Goal: Entertainment & Leisure: Consume media (video, audio)

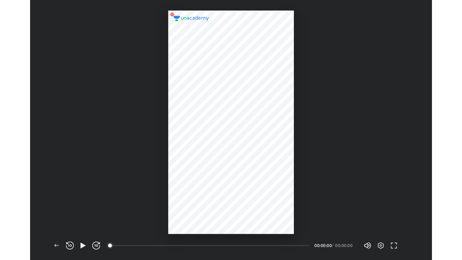
scroll to position [238, 368]
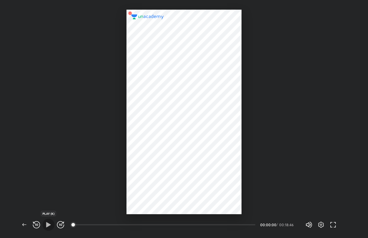
click at [51, 226] on icon "button" at bounding box center [48, 224] width 7 height 7
click at [258, 148] on div at bounding box center [184, 107] width 368 height 214
drag, startPoint x: 329, startPoint y: 178, endPoint x: 379, endPoint y: 188, distance: 51.2
click at [368, 0] on html "CONNECTING TO 's CLASS Back REWIND (J) PAUSE (K) FORWARD (L) 03:29 00:00:20 / 0…" at bounding box center [184, 0] width 368 height 0
click at [321, 219] on button "button" at bounding box center [321, 225] width 12 height 12
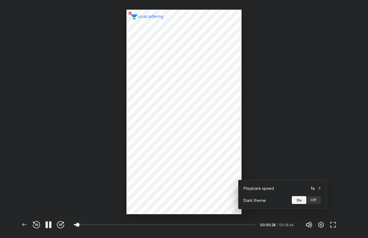
click at [317, 139] on div at bounding box center [184, 119] width 368 height 238
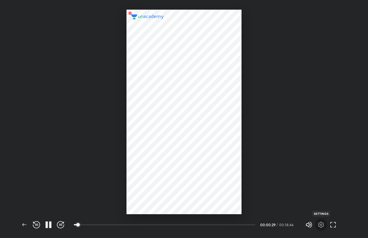
click at [320, 222] on icon "button" at bounding box center [320, 224] width 7 height 7
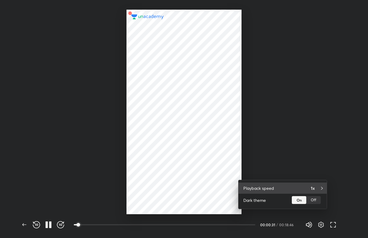
click at [301, 188] on div "Playback speed 1x" at bounding box center [282, 187] width 88 height 11
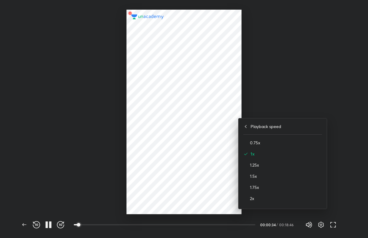
click at [299, 99] on div at bounding box center [184, 119] width 368 height 238
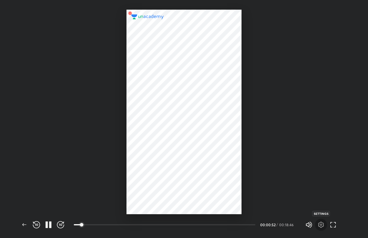
click at [318, 228] on icon "button" at bounding box center [320, 224] width 7 height 7
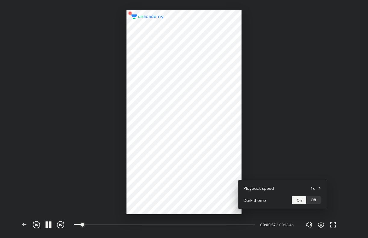
click at [293, 166] on div at bounding box center [184, 119] width 368 height 238
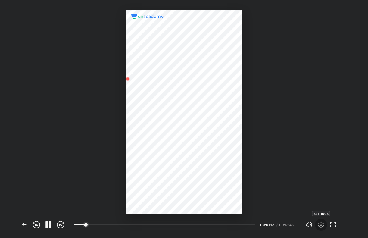
click at [318, 223] on icon "button" at bounding box center [320, 224] width 7 height 7
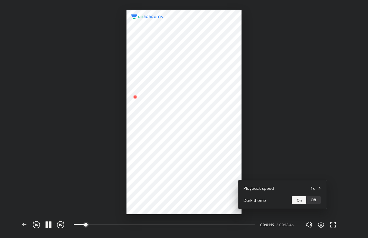
click at [311, 125] on div at bounding box center [184, 119] width 368 height 238
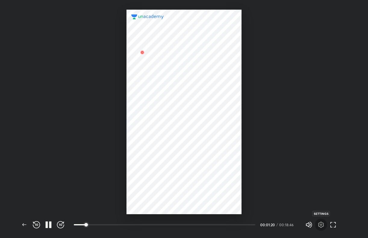
click at [321, 223] on icon "button" at bounding box center [320, 224] width 7 height 7
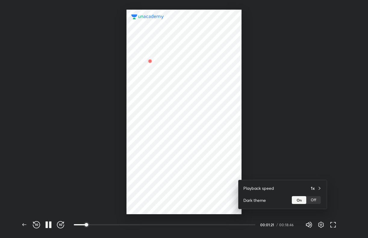
click at [309, 143] on div at bounding box center [184, 119] width 368 height 238
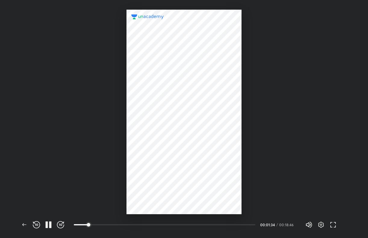
click at [311, 162] on div at bounding box center [184, 107] width 368 height 214
click at [321, 223] on icon "button" at bounding box center [320, 224] width 7 height 7
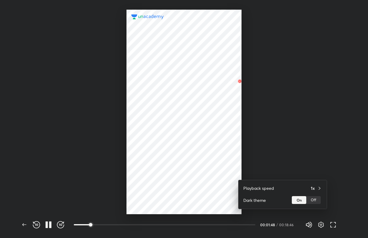
click at [298, 132] on div at bounding box center [184, 119] width 368 height 238
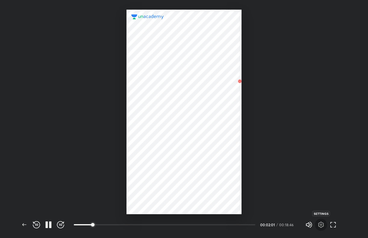
click at [322, 221] on icon "button" at bounding box center [320, 224] width 7 height 7
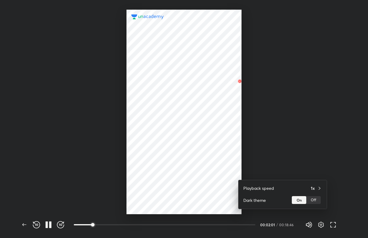
click at [290, 101] on div at bounding box center [184, 119] width 368 height 238
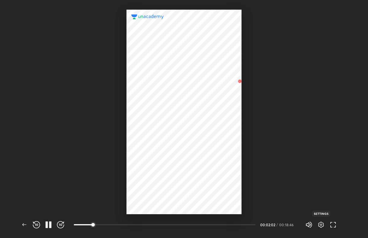
click at [324, 228] on icon "button" at bounding box center [320, 224] width 7 height 7
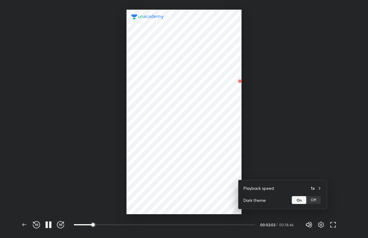
click at [307, 131] on div at bounding box center [184, 119] width 368 height 238
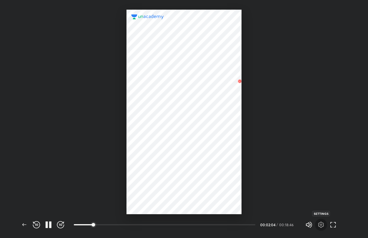
click at [316, 225] on button "button" at bounding box center [321, 225] width 12 height 12
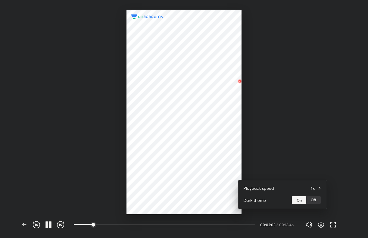
click at [293, 112] on div at bounding box center [184, 119] width 368 height 238
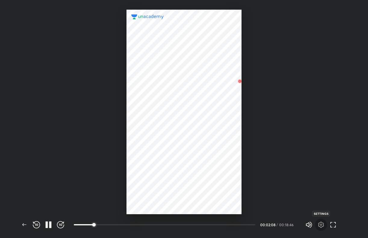
click at [323, 220] on button "button" at bounding box center [321, 225] width 12 height 12
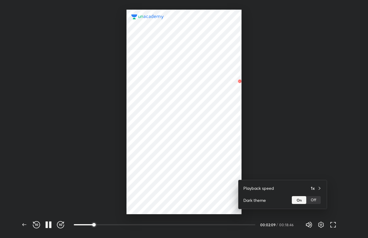
click at [310, 139] on div at bounding box center [184, 119] width 368 height 238
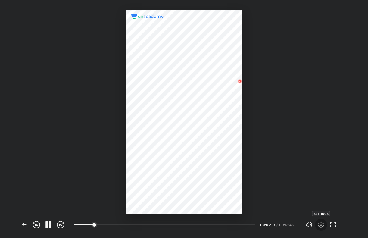
click at [322, 230] on button "button" at bounding box center [321, 225] width 12 height 12
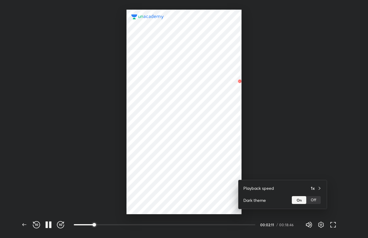
click at [301, 125] on div at bounding box center [184, 119] width 368 height 238
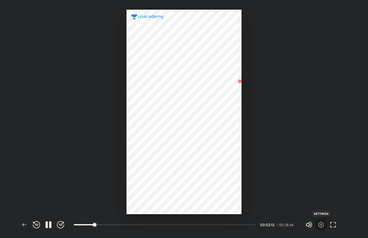
click at [322, 226] on icon "button" at bounding box center [321, 225] width 6 height 6
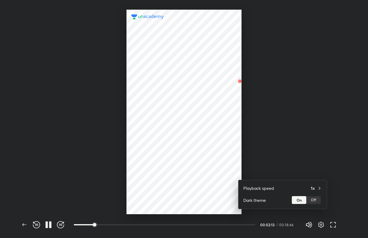
click at [297, 129] on div at bounding box center [184, 119] width 368 height 238
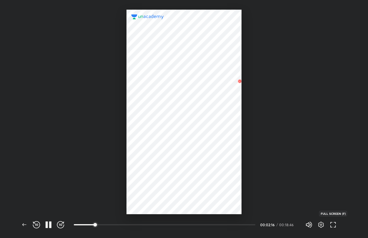
click at [332, 224] on icon "button" at bounding box center [332, 224] width 7 height 7
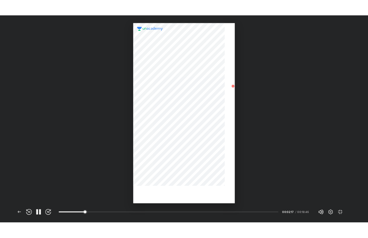
scroll to position [260, 462]
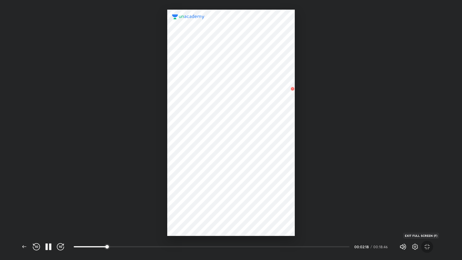
click at [368, 238] on icon "button" at bounding box center [427, 246] width 7 height 7
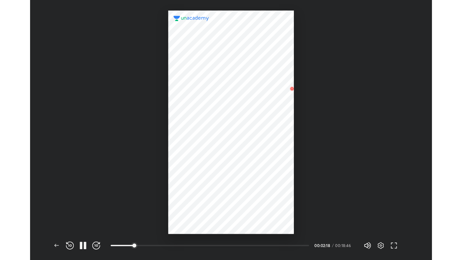
scroll to position [238, 368]
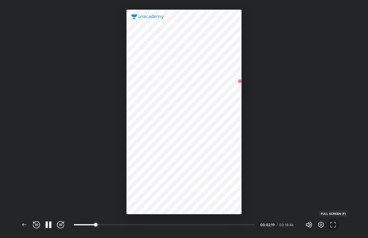
drag, startPoint x: 335, startPoint y: 225, endPoint x: 335, endPoint y: 232, distance: 7.8
click at [335, 225] on icon "button" at bounding box center [332, 224] width 7 height 7
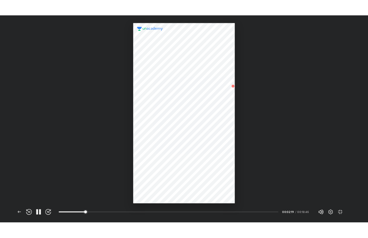
scroll to position [260, 462]
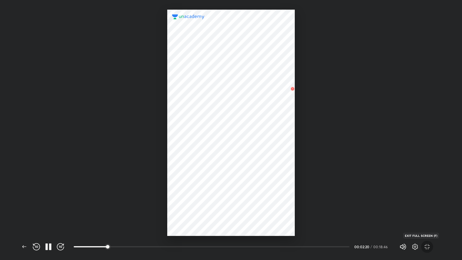
click at [368, 238] on button "button" at bounding box center [428, 247] width 12 height 12
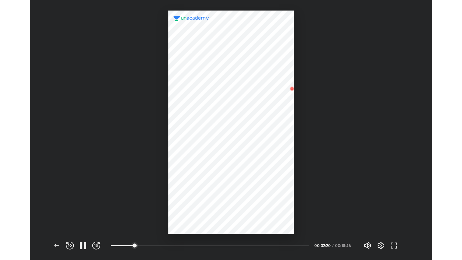
scroll to position [238, 368]
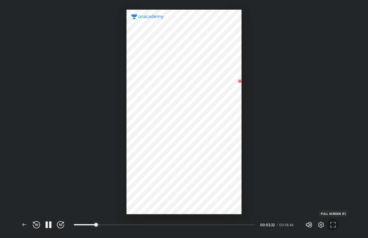
click at [337, 223] on span "button" at bounding box center [333, 224] width 10 height 7
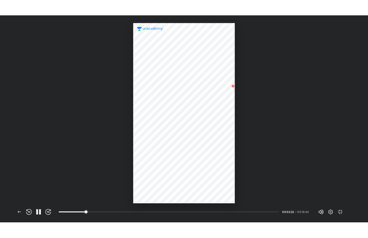
scroll to position [260, 462]
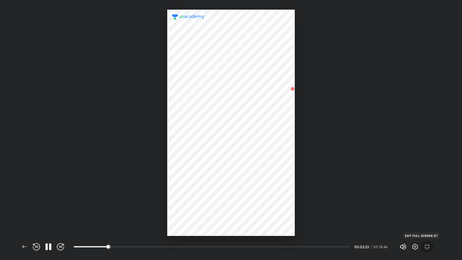
click at [368, 238] on icon "button" at bounding box center [427, 246] width 7 height 7
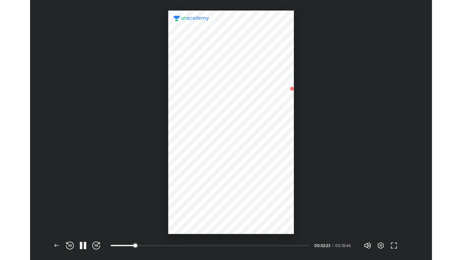
scroll to position [238, 368]
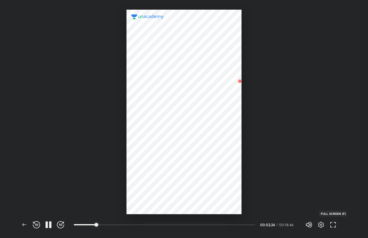
click at [332, 225] on icon "button" at bounding box center [332, 224] width 7 height 7
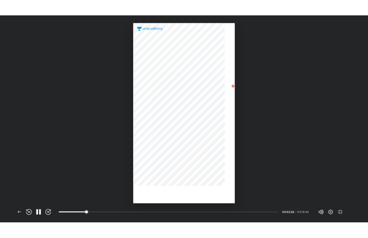
scroll to position [260, 462]
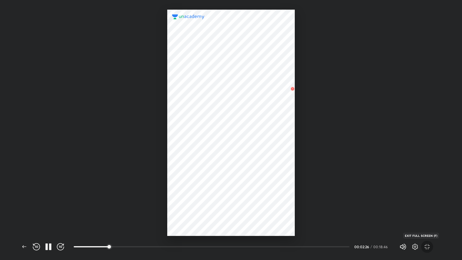
click at [368, 238] on button "button" at bounding box center [428, 247] width 12 height 12
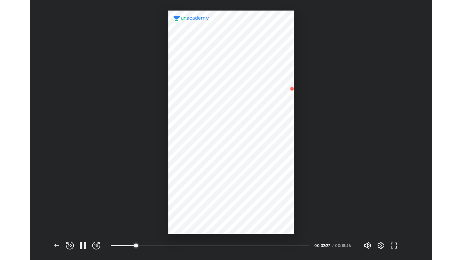
scroll to position [238, 368]
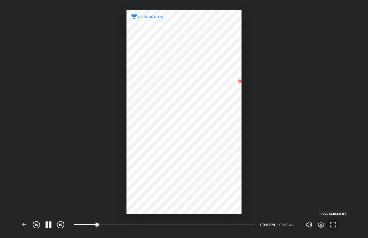
click at [327, 226] on button "button" at bounding box center [333, 225] width 12 height 12
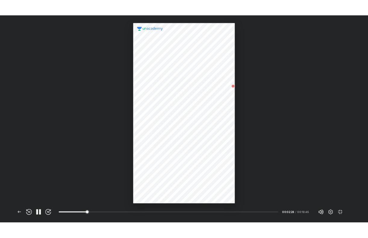
scroll to position [260, 462]
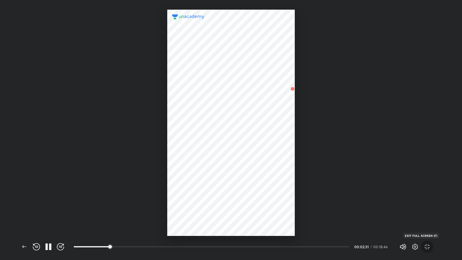
click at [368, 238] on span "button" at bounding box center [428, 246] width 10 height 7
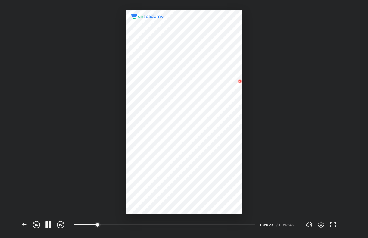
scroll to position [0, 0]
drag, startPoint x: 20, startPoint y: 229, endPoint x: 24, endPoint y: 223, distance: 7.1
click at [24, 223] on div "Back" at bounding box center [24, 225] width 12 height 12
click at [24, 223] on icon "button" at bounding box center [24, 224] width 7 height 7
